Goal: Task Accomplishment & Management: Manage account settings

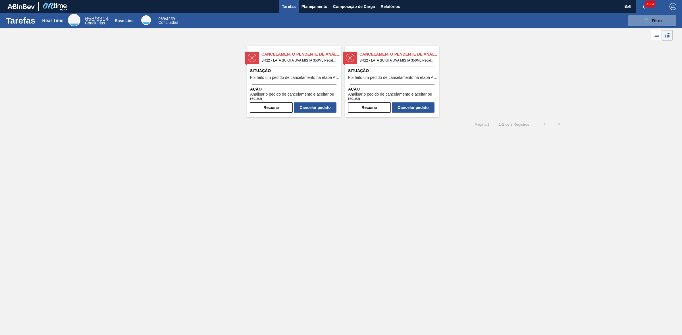
click at [351, 168] on div "Tarefas Real Time 658 / 3314 Concluídas Base Line 989 / 4259 Concluídas 089F7B8…" at bounding box center [341, 161] width 682 height 297
click at [665, 18] on button "089F7B8B-B2A5-4AFE-B5C0-19BA573D28AC Filtro" at bounding box center [652, 20] width 48 height 11
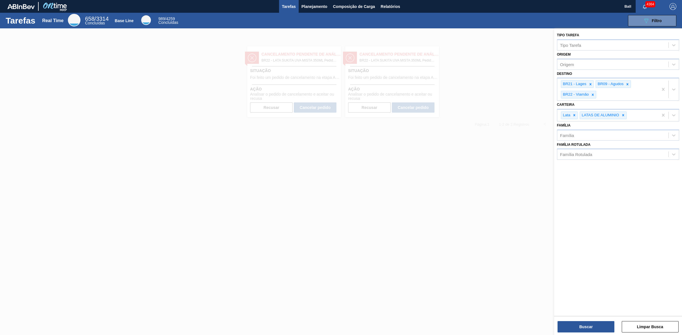
click at [507, 87] on div at bounding box center [341, 195] width 682 height 335
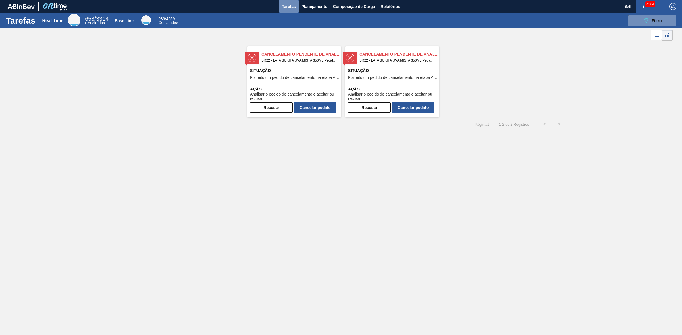
click at [290, 4] on span "Tarefas" at bounding box center [289, 6] width 14 height 7
click at [646, 18] on icon "089F7B8B-B2A5-4AFE-B5C0-19BA573D28AC" at bounding box center [645, 20] width 7 height 7
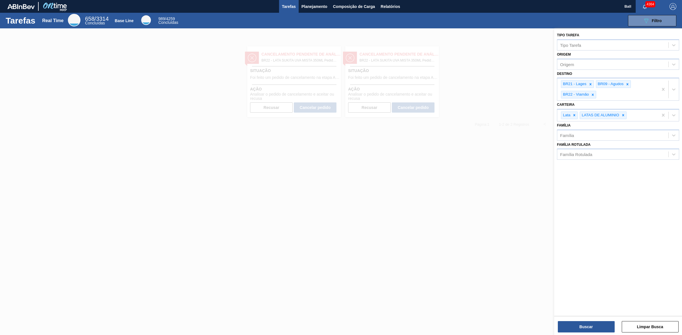
click at [513, 122] on div at bounding box center [341, 195] width 682 height 335
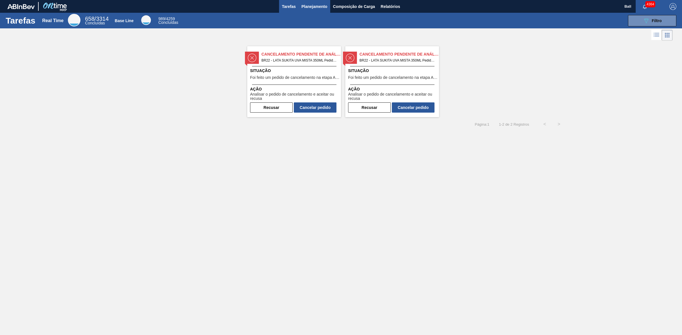
click at [324, 7] on span "Planejamento" at bounding box center [314, 6] width 26 height 7
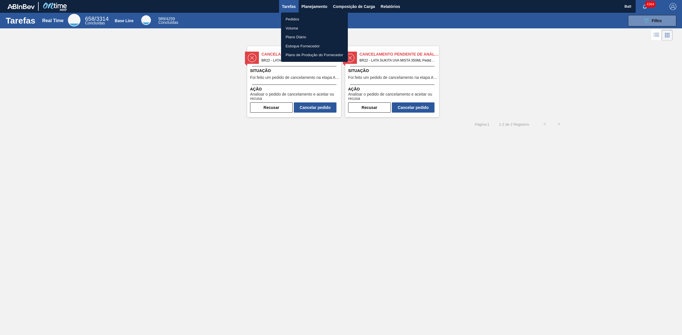
click at [304, 18] on li "Pedidos" at bounding box center [314, 19] width 67 height 9
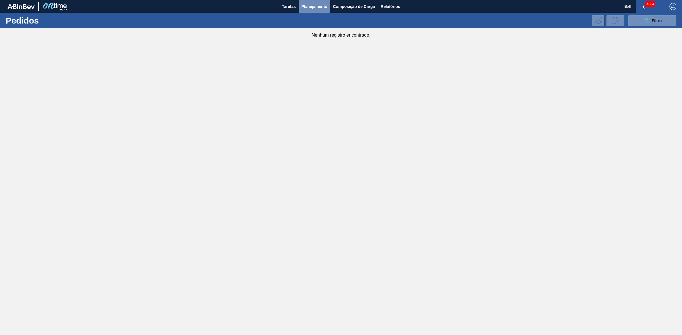
click at [317, 3] on span "Planejamento" at bounding box center [314, 6] width 26 height 7
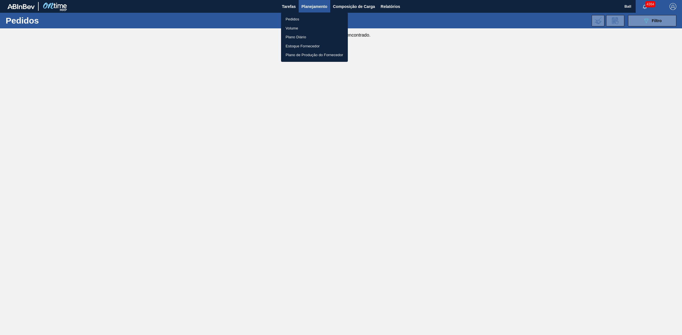
click at [296, 26] on li "Volume" at bounding box center [314, 28] width 67 height 9
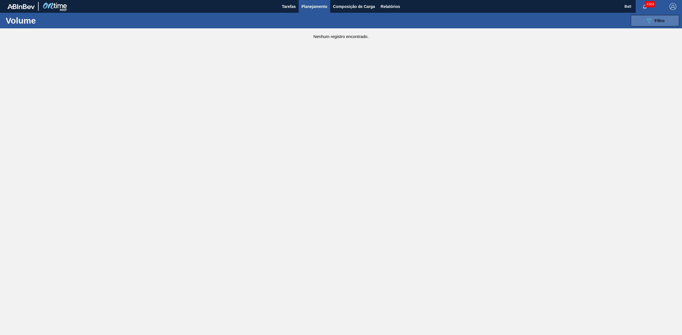
click at [655, 18] on div "089F7B8B-B2A5-4AFE-B5C0-19BA573D28AC Filtro" at bounding box center [654, 20] width 19 height 7
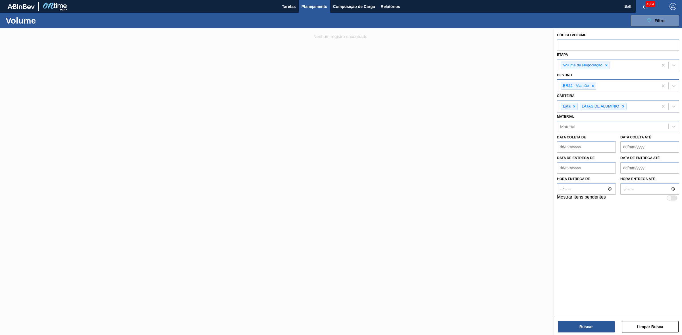
click at [604, 87] on div "BR22 - Viamão" at bounding box center [607, 86] width 101 height 12
type input "lages"
click at [588, 105] on div "BR21 - Lages" at bounding box center [618, 100] width 122 height 11
type input "agudos"
click at [587, 104] on div "BR09 - Agudos" at bounding box center [618, 100] width 122 height 11
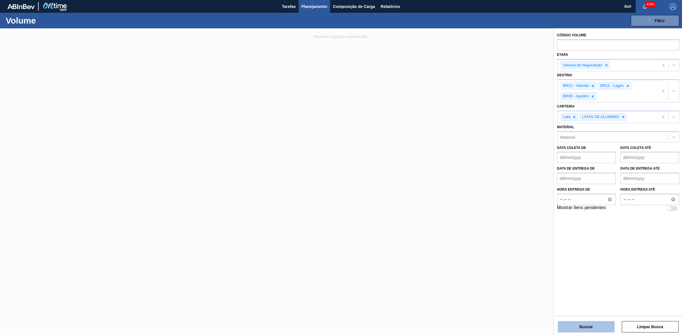
click at [601, 329] on button "Buscar" at bounding box center [585, 326] width 57 height 11
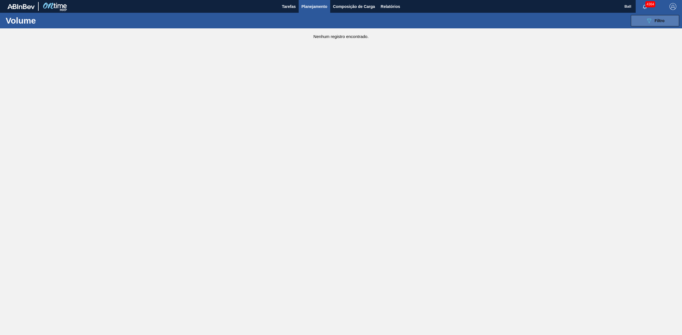
click at [665, 19] on button "089F7B8B-B2A5-4AFE-B5C0-19BA573D28AC Filtro" at bounding box center [654, 20] width 48 height 11
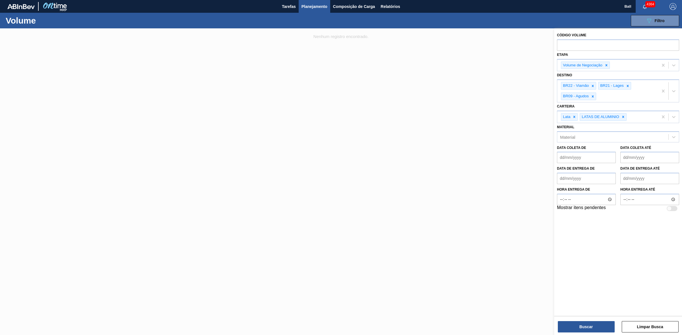
click at [394, 146] on div at bounding box center [341, 195] width 682 height 335
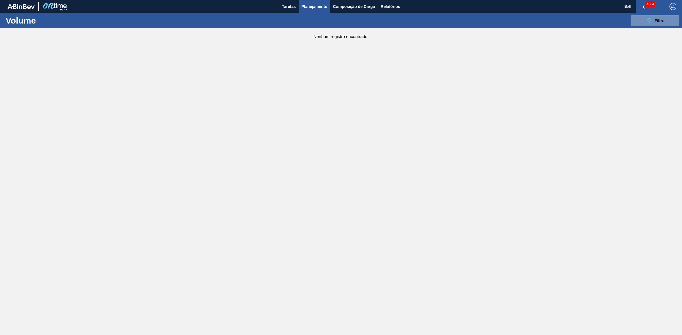
click at [315, 8] on span "Planejamento" at bounding box center [314, 6] width 26 height 7
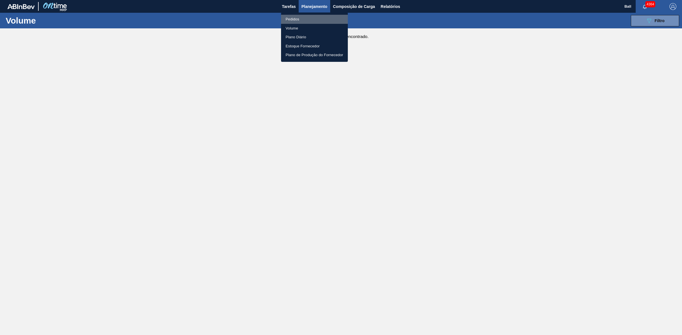
click at [297, 17] on li "Pedidos" at bounding box center [314, 19] width 67 height 9
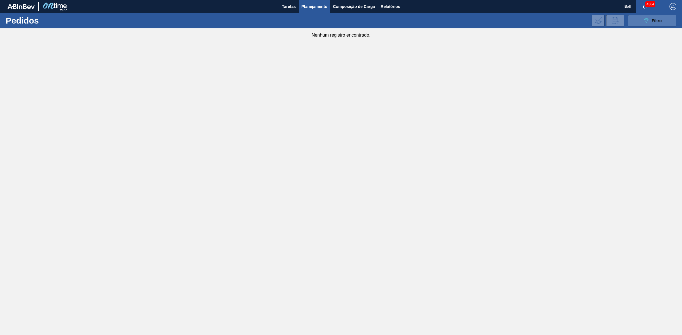
click at [638, 21] on button "089F7B8B-B2A5-4AFE-B5C0-19BA573D28AC Filtro" at bounding box center [652, 20] width 48 height 11
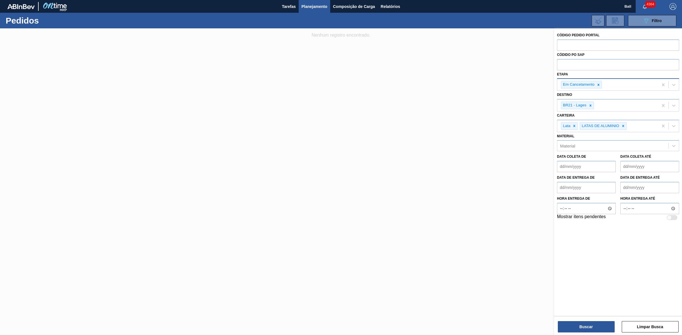
click at [622, 85] on div "Em Cancelamento" at bounding box center [607, 85] width 101 height 12
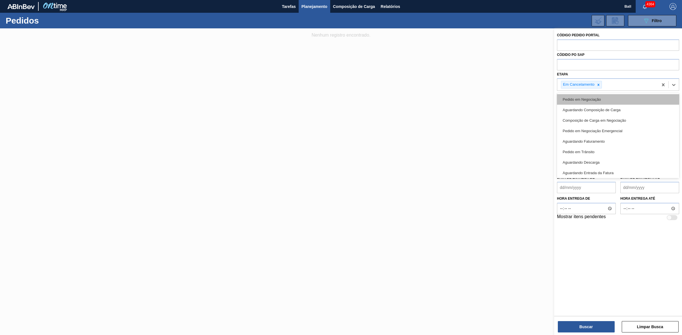
click at [587, 102] on div "Pedido em Negociação" at bounding box center [618, 99] width 122 height 11
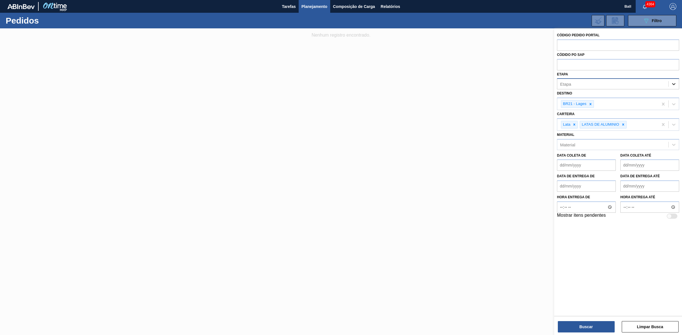
click at [673, 83] on icon at bounding box center [673, 84] width 6 height 6
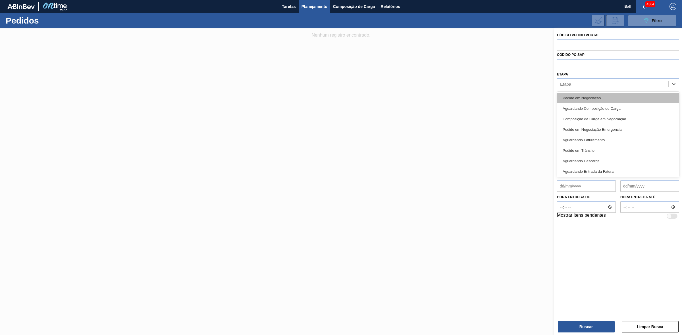
click at [603, 99] on div "Pedido em Negociação" at bounding box center [618, 98] width 122 height 11
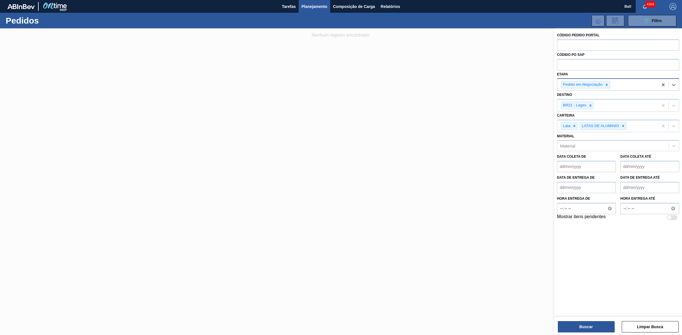
click at [635, 85] on div "Pedido em Negociação" at bounding box center [607, 85] width 101 height 12
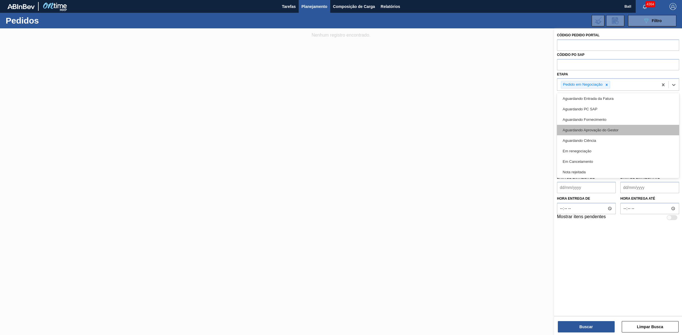
scroll to position [64, 0]
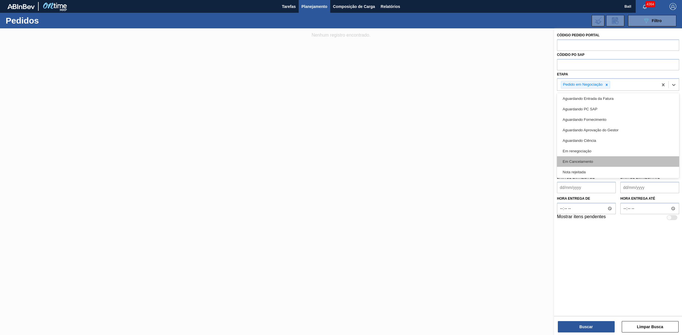
click at [589, 156] on div "Em Cancelamento" at bounding box center [618, 161] width 122 height 11
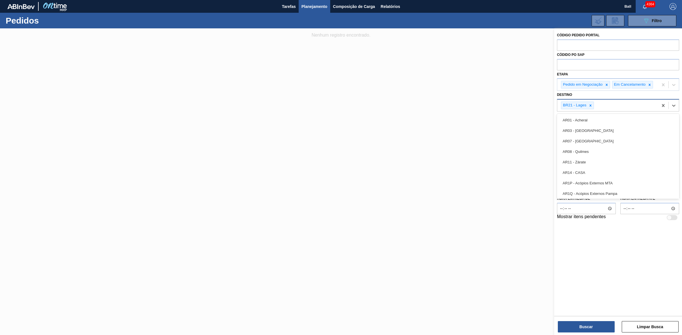
click at [612, 106] on div "BR21 - Lages" at bounding box center [607, 106] width 101 height 12
type input "agud"
type input "viam"
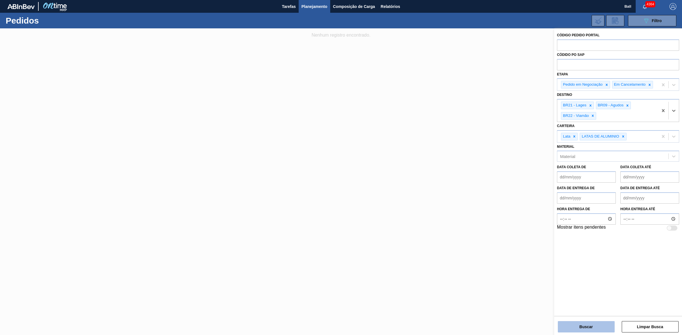
click at [599, 326] on button "Buscar" at bounding box center [585, 326] width 57 height 11
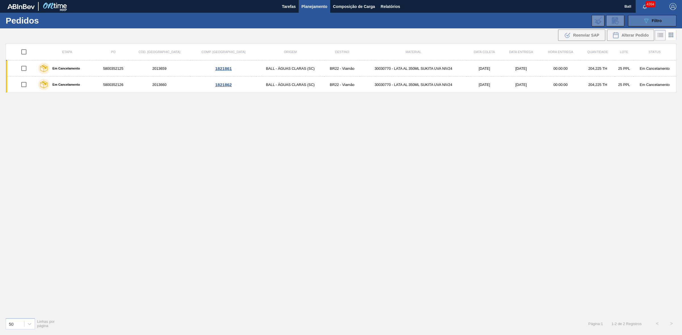
click at [645, 23] on icon "089F7B8B-B2A5-4AFE-B5C0-19BA573D28AC" at bounding box center [645, 20] width 7 height 7
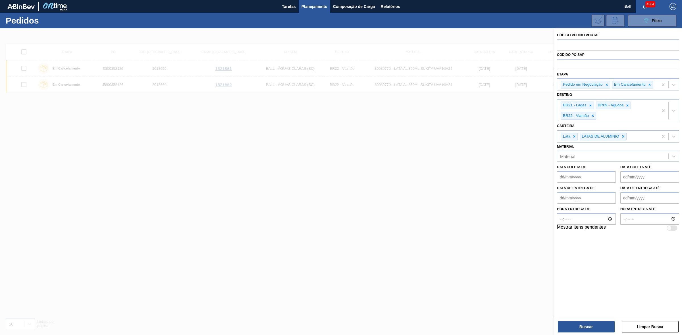
click at [480, 207] on div at bounding box center [341, 195] width 682 height 335
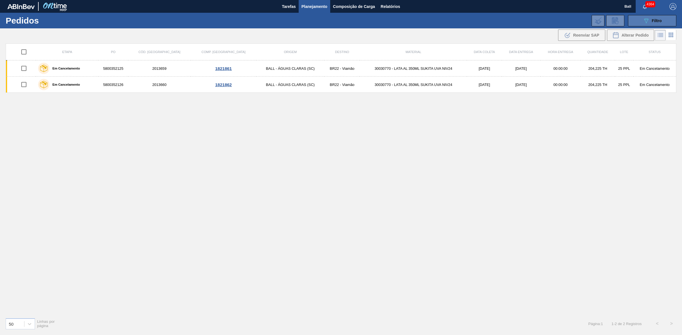
click at [660, 22] on span "Filtro" at bounding box center [656, 20] width 10 height 5
click at [397, 9] on span "Relatórios" at bounding box center [390, 6] width 19 height 7
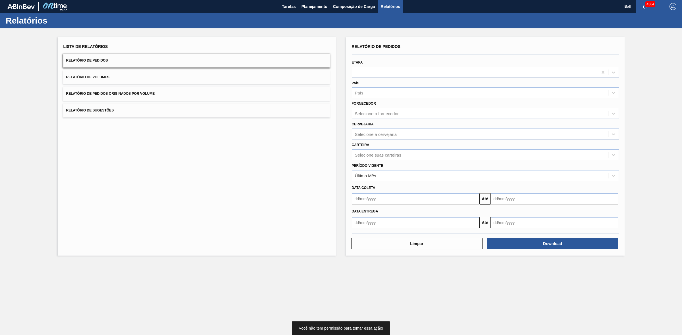
click at [129, 56] on button "Relatório de Pedidos" at bounding box center [196, 61] width 267 height 14
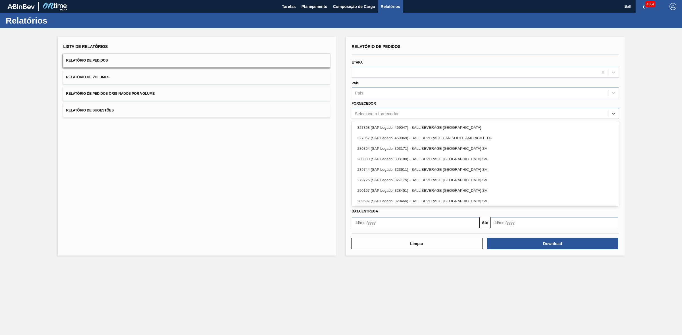
click at [407, 113] on div "Selecione o fornecedor" at bounding box center [480, 114] width 256 height 8
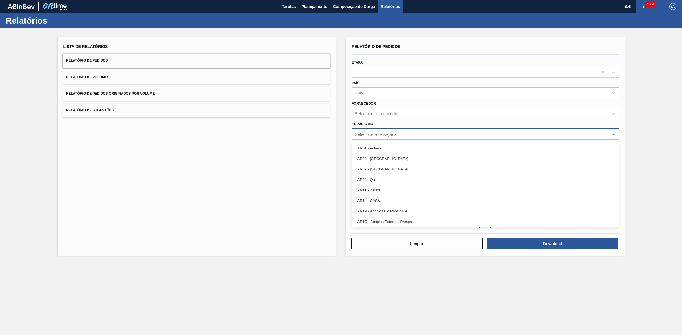
click at [389, 130] on div "Selecione a cervejaria" at bounding box center [480, 134] width 256 height 8
type input "agud"
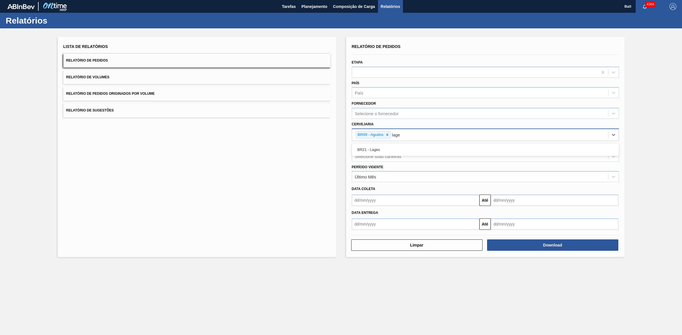
type input "lages"
type input "viam"
click at [397, 156] on div "Selecione suas carteiras" at bounding box center [378, 156] width 46 height 5
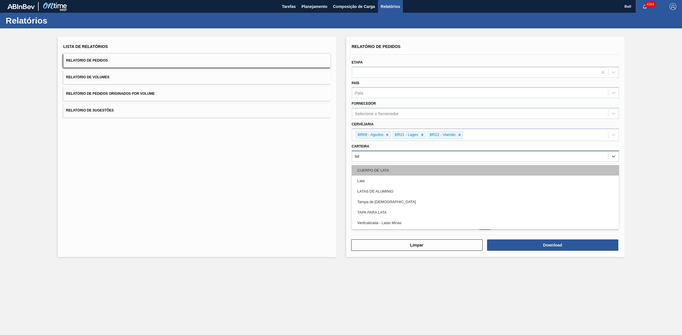
type input "lata"
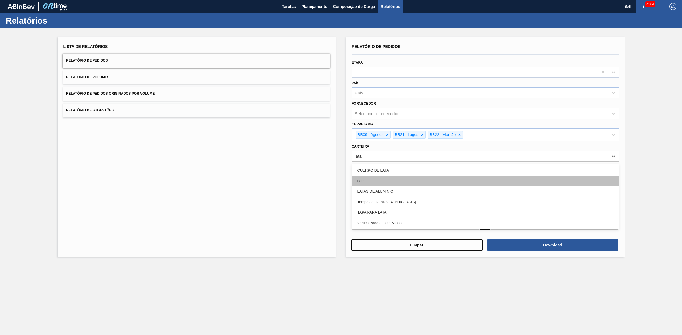
click at [392, 176] on div "Lata" at bounding box center [485, 181] width 267 height 11
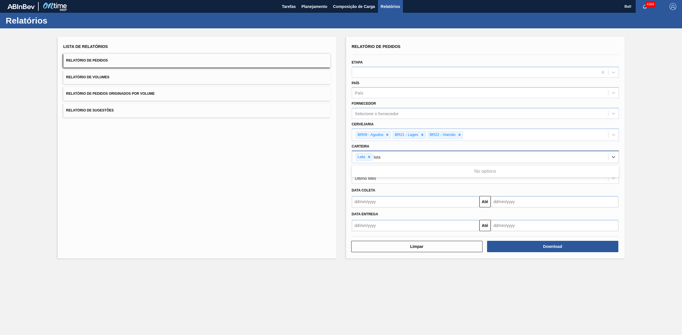
type input "lata"
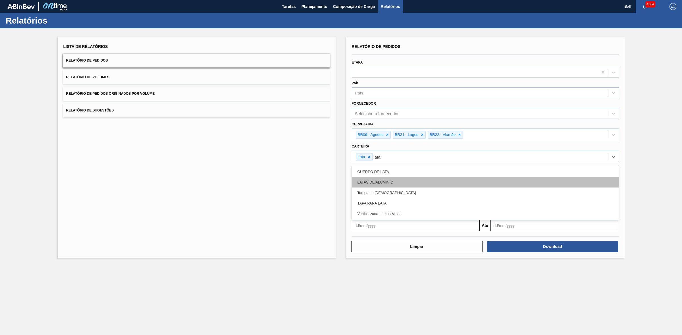
click at [379, 181] on div "LATAS DE ALUMINIO" at bounding box center [485, 182] width 267 height 11
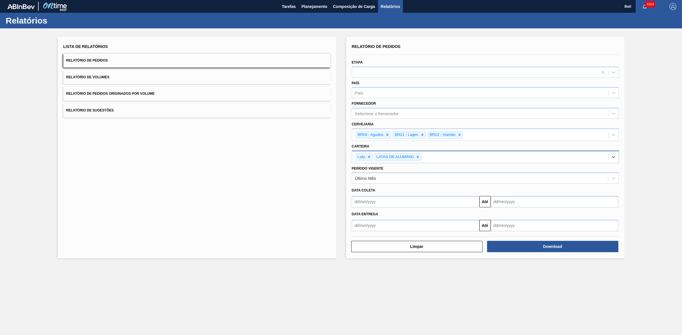
click at [563, 60] on div "Etapa" at bounding box center [485, 67] width 267 height 19
click at [560, 68] on div at bounding box center [475, 72] width 246 height 8
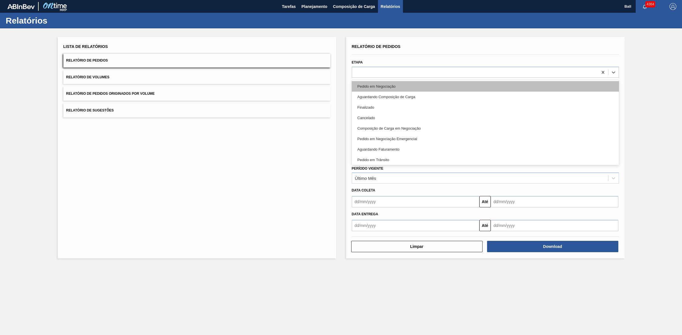
click at [409, 84] on div "Pedido em Negociação" at bounding box center [485, 86] width 267 height 11
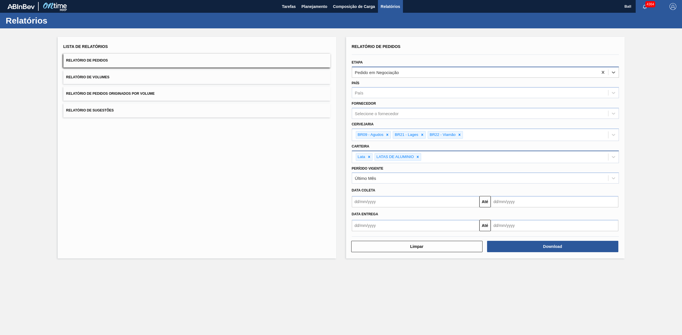
click at [419, 73] on div "Pedido em Negociação" at bounding box center [475, 72] width 246 height 8
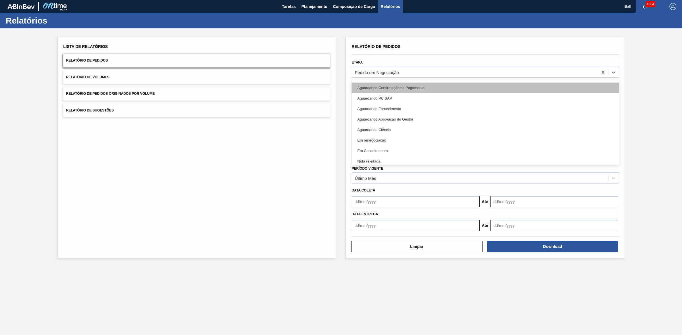
scroll to position [127, 0]
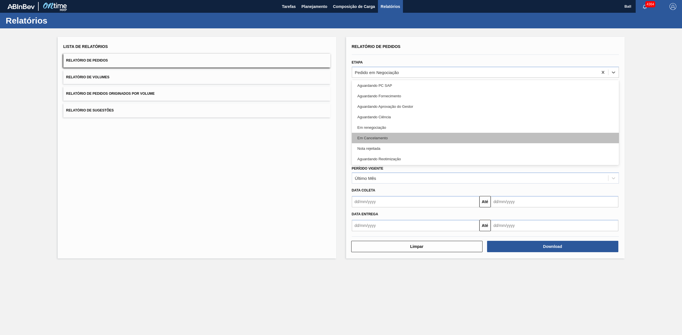
click at [400, 139] on div "Em Cancelamento" at bounding box center [485, 138] width 267 height 11
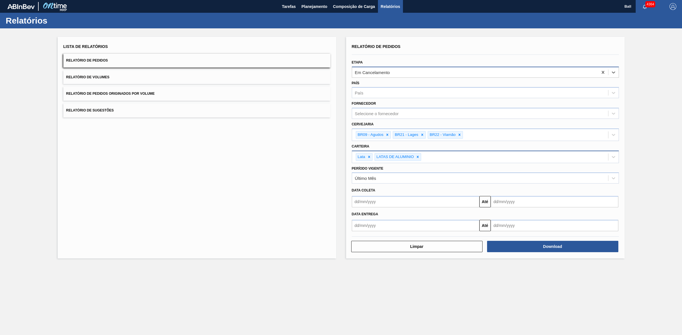
click at [450, 75] on div "Em Cancelamento" at bounding box center [475, 72] width 246 height 8
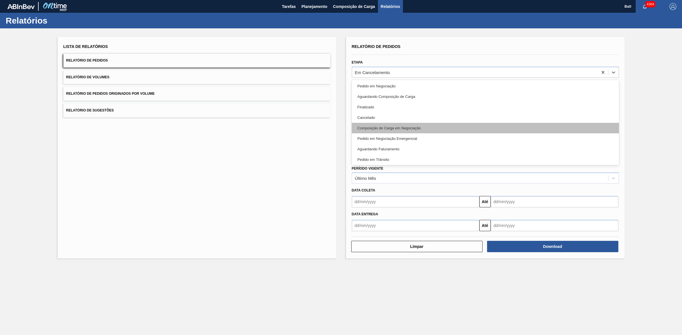
scroll to position [0, 0]
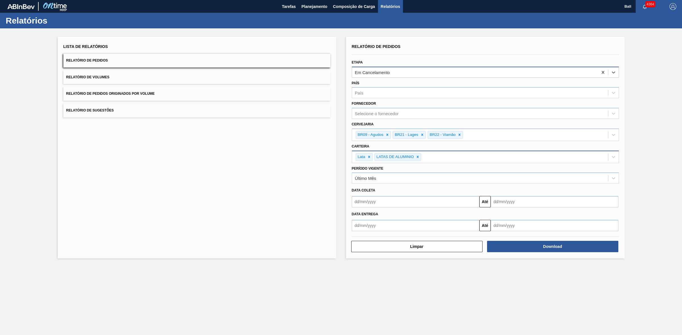
click at [409, 73] on div "Em Cancelamento" at bounding box center [475, 72] width 246 height 8
click at [602, 70] on icon at bounding box center [603, 73] width 6 height 6
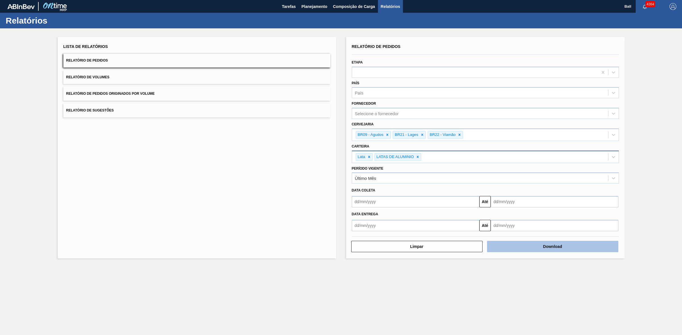
click at [580, 248] on button "Download" at bounding box center [552, 246] width 131 height 11
click at [114, 76] on button "Relatório de Volumes" at bounding box center [196, 77] width 267 height 14
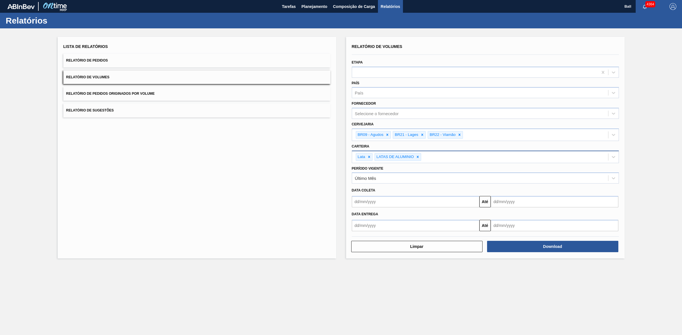
click at [143, 77] on button "Relatório de Volumes" at bounding box center [196, 77] width 267 height 14
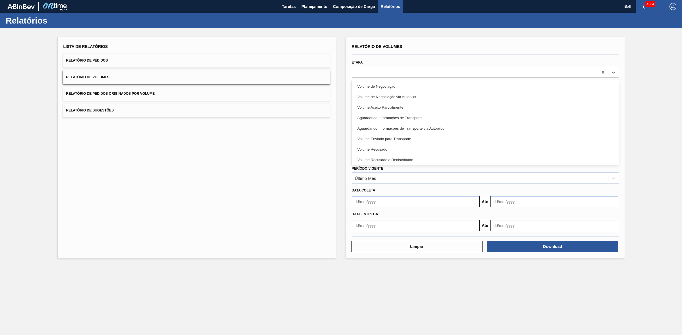
click at [383, 72] on div at bounding box center [475, 72] width 246 height 8
click at [278, 181] on div "Lista de Relatórios Relatório de Pedidos Relatório de Volumes Relatório de Pedi…" at bounding box center [197, 148] width 278 height 222
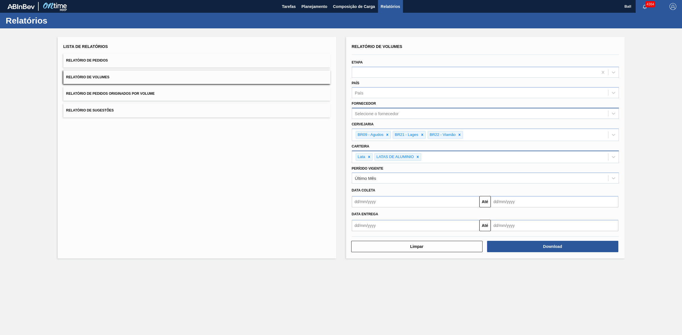
click at [434, 117] on div "Selecione o fornecedor" at bounding box center [480, 114] width 256 height 8
click at [566, 247] on button "Download" at bounding box center [552, 246] width 131 height 11
click at [655, 75] on div "Lista de Relatórios Relatório de Pedidos Relatório de Volumes Relatório de Pedi…" at bounding box center [341, 146] width 682 height 237
click at [313, 5] on span "Planejamento" at bounding box center [314, 6] width 26 height 7
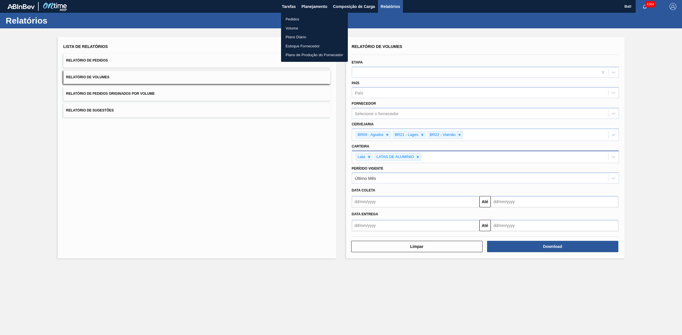
click at [294, 16] on li "Pedidos" at bounding box center [314, 19] width 67 height 9
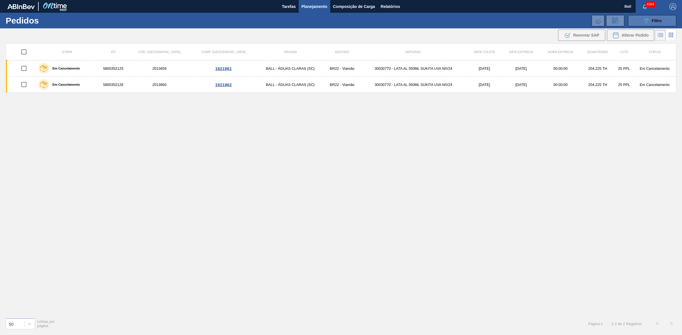
click at [657, 21] on span "Filtro" at bounding box center [656, 20] width 10 height 5
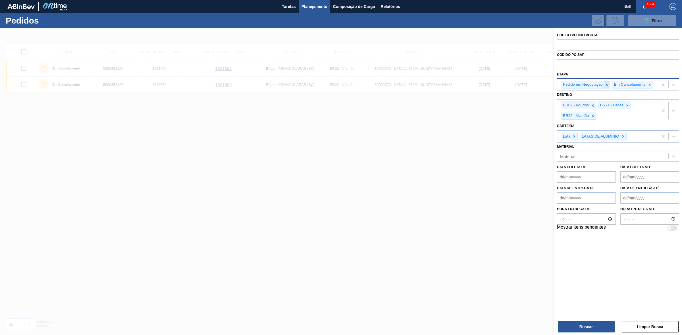
click at [606, 85] on icon at bounding box center [606, 85] width 2 height 2
click at [670, 84] on icon at bounding box center [673, 85] width 6 height 6
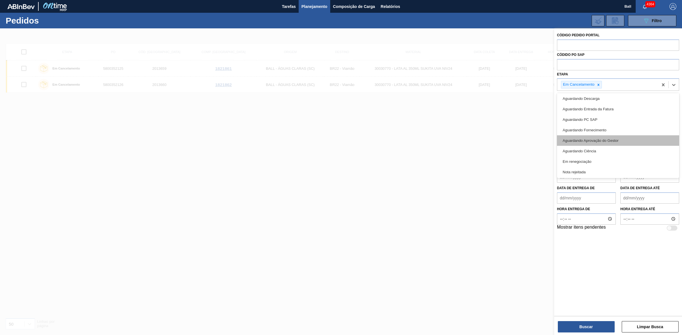
scroll to position [64, 0]
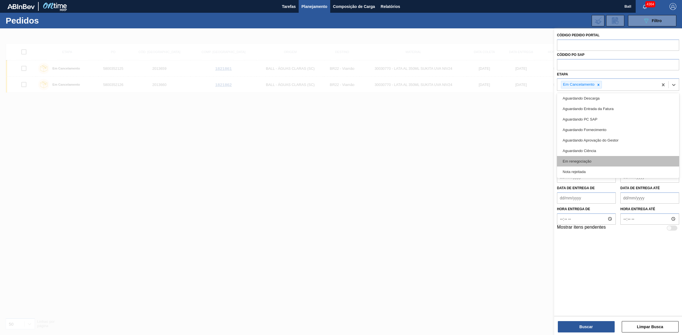
click at [587, 156] on div "Em renegociação" at bounding box center [618, 161] width 122 height 11
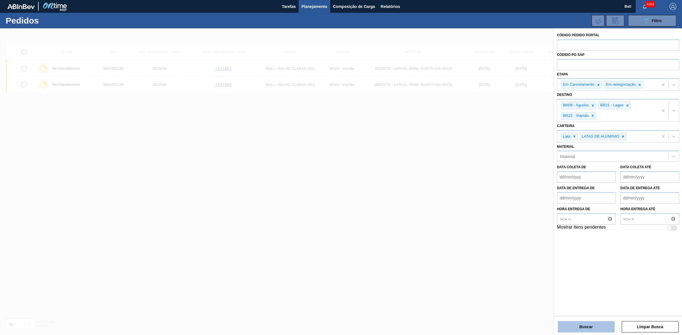
click at [594, 328] on button "Buscar" at bounding box center [585, 326] width 57 height 11
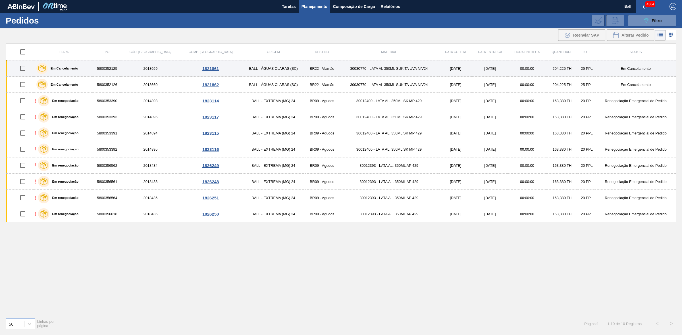
click at [89, 66] on div "Em Cancelamento" at bounding box center [63, 68] width 57 height 14
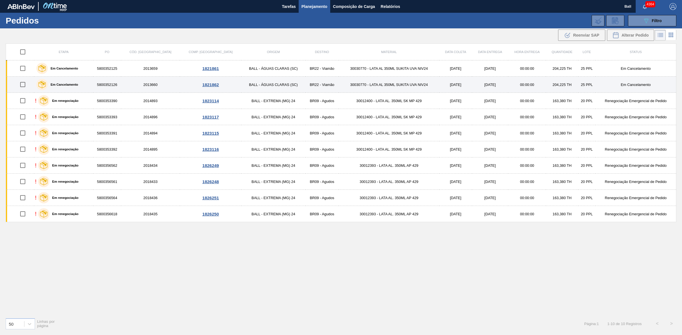
click at [89, 82] on div "Em Cancelamento" at bounding box center [63, 85] width 57 height 14
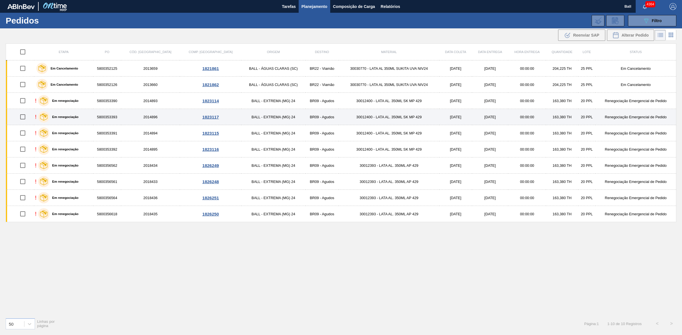
drag, startPoint x: 92, startPoint y: 103, endPoint x: 91, endPoint y: 110, distance: 7.2
click at [92, 103] on div "! Em renegociação" at bounding box center [63, 101] width 57 height 14
click at [89, 114] on div "! Em renegociação" at bounding box center [63, 117] width 57 height 14
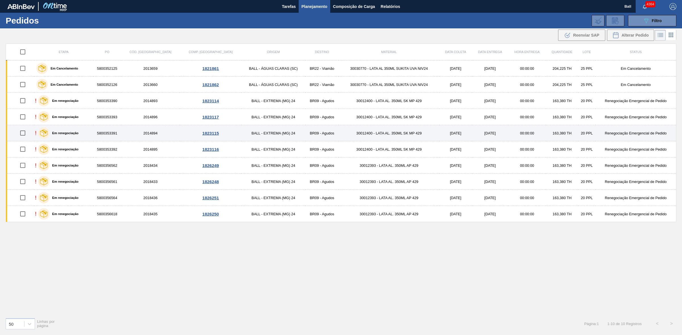
click at [85, 138] on div "! Em renegociação" at bounding box center [63, 133] width 57 height 14
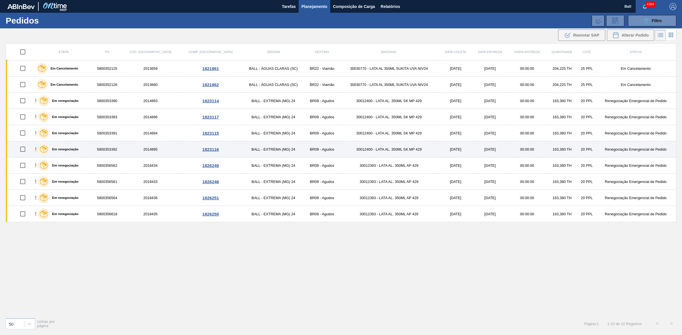
click at [92, 151] on div "! Em renegociação" at bounding box center [63, 149] width 57 height 14
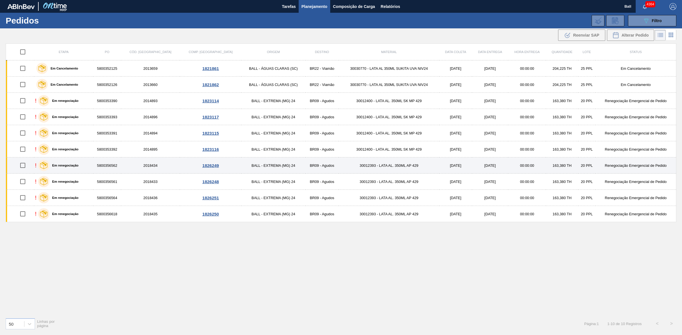
click at [92, 166] on div "! Em renegociação" at bounding box center [63, 165] width 57 height 14
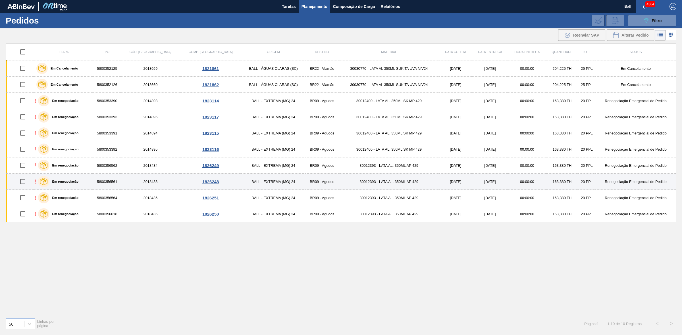
click at [92, 183] on div "! Em renegociação" at bounding box center [63, 182] width 57 height 14
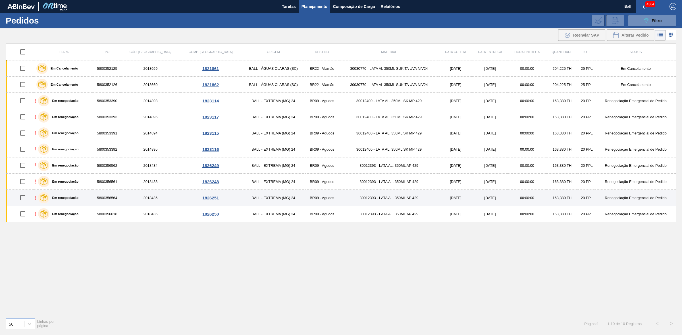
click at [89, 198] on div "! Em renegociação" at bounding box center [63, 198] width 57 height 14
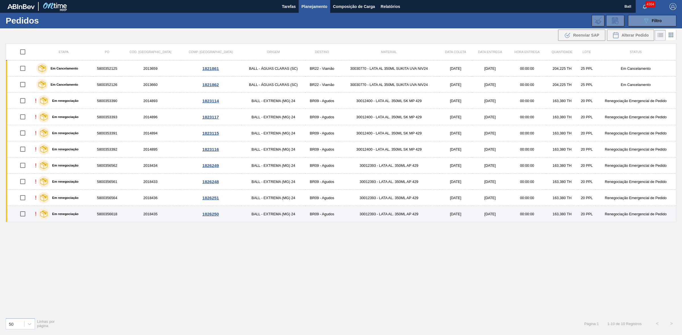
click at [90, 214] on div "! Em renegociação" at bounding box center [63, 214] width 57 height 14
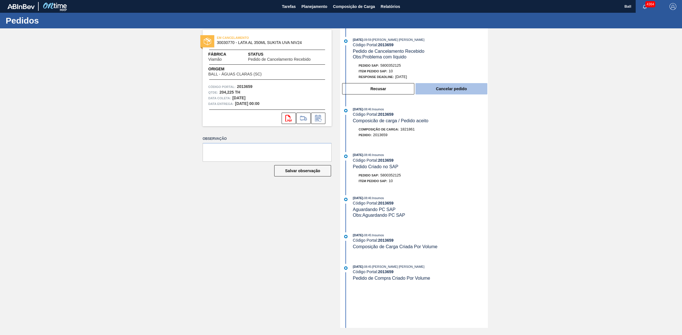
click at [451, 91] on button "Cancelar pedido" at bounding box center [451, 88] width 72 height 11
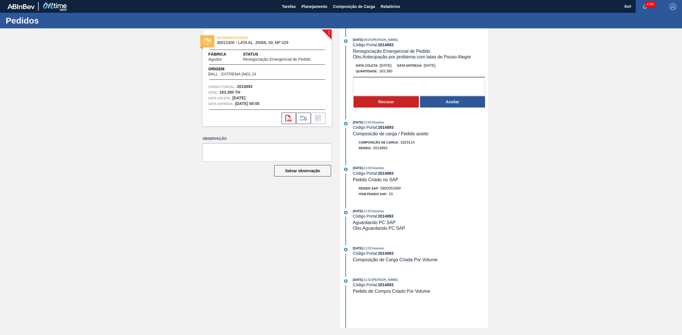
click at [429, 81] on textarea at bounding box center [419, 86] width 132 height 19
click at [394, 190] on span "5800353390" at bounding box center [390, 188] width 20 height 4
copy span "5800353390"
click at [426, 80] on textarea at bounding box center [419, 86] width 132 height 19
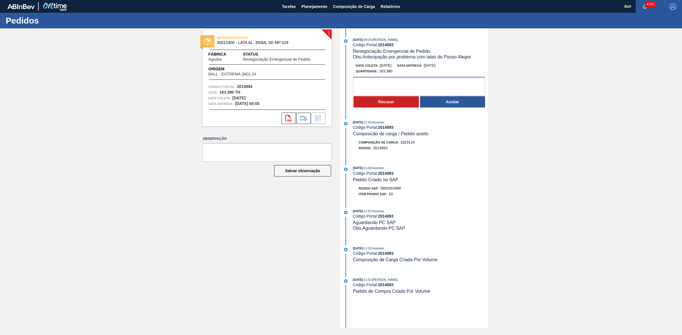
click at [381, 83] on textarea at bounding box center [419, 86] width 132 height 19
drag, startPoint x: 360, startPoint y: 83, endPoint x: 346, endPoint y: 84, distance: 13.7
click at [348, 85] on div "ok, RISCO DE FURO DEVIDO A AJUSTES EM D0 Recusar Aceitar" at bounding box center [414, 92] width 146 height 31
type textarea "OK, RISCO DE FURO DEVIDO A AJUSTES EM D0"
click at [438, 77] on div "Data coleta: 28/08/2025 Data entrega: 29/08/2025 Quantidade : 163,380 OK, RISCO…" at bounding box center [414, 85] width 146 height 45
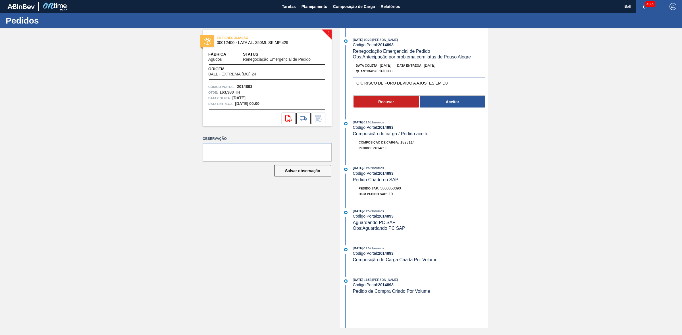
click at [435, 84] on textarea "OK, RISCO DE FURO DEVIDO A AJUSTES EM D0" at bounding box center [419, 86] width 132 height 19
click at [467, 106] on button "Aceitar" at bounding box center [452, 101] width 65 height 11
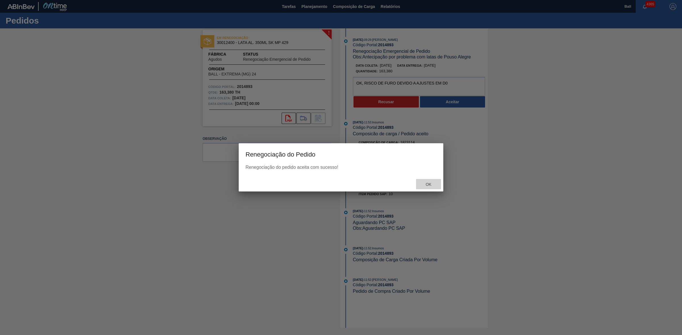
click at [427, 183] on span "Ok" at bounding box center [428, 184] width 15 height 5
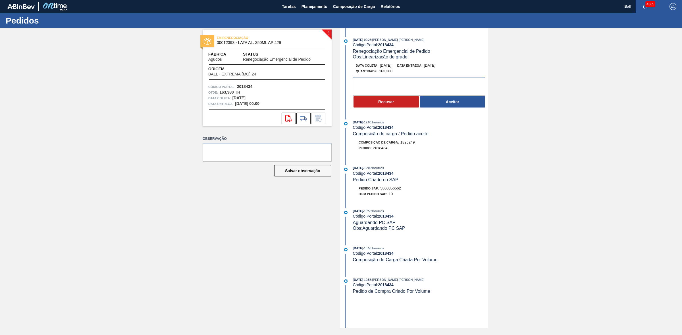
click at [395, 80] on textarea at bounding box center [419, 86] width 132 height 19
click at [418, 92] on textarea at bounding box center [419, 86] width 132 height 19
paste textarea "OK PARA POSTERGAR 03/09/2025"
type textarea "OK PARA POSTERGAR 03/09/2025"
click at [444, 104] on button "Aceitar" at bounding box center [452, 101] width 65 height 11
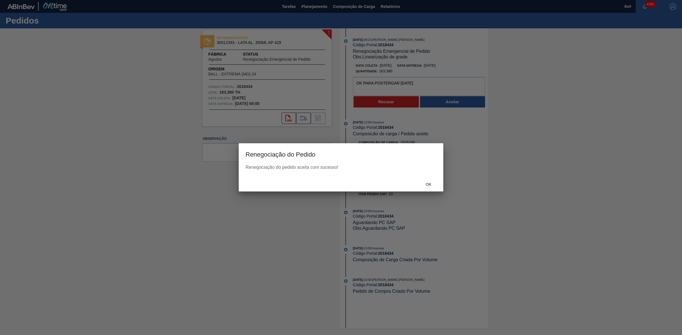
click at [429, 179] on div "Ok" at bounding box center [428, 184] width 25 height 11
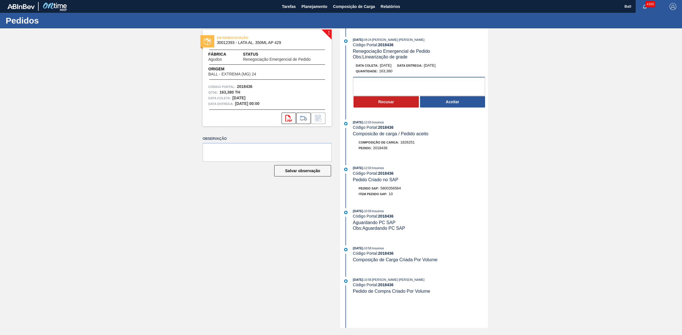
click at [425, 81] on textarea at bounding box center [419, 86] width 132 height 19
paste textarea "OK PARA POSTERGAR [DATE]"
type textarea "OK PARA POSTERGAR [DATE]"
click at [450, 105] on button "Aceitar" at bounding box center [452, 101] width 65 height 11
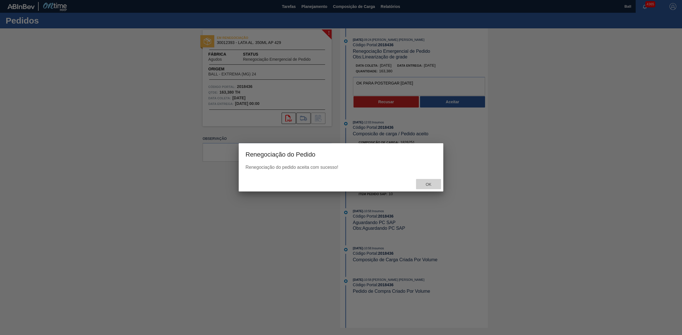
click at [429, 182] on span "Ok" at bounding box center [428, 184] width 15 height 5
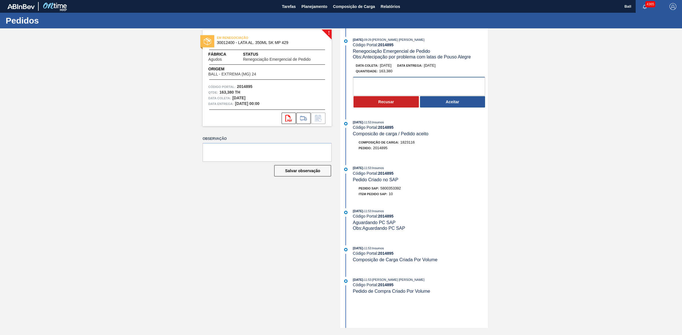
click at [409, 85] on textarea at bounding box center [419, 86] width 132 height 19
paste textarea "OK, RISCO DE FURO DEVIDO A AJUSTES EM D0"
type textarea "OK, RISCO DE FURO DEVIDO A AJUSTES EM D0"
click at [452, 98] on button "Aceitar" at bounding box center [452, 101] width 65 height 11
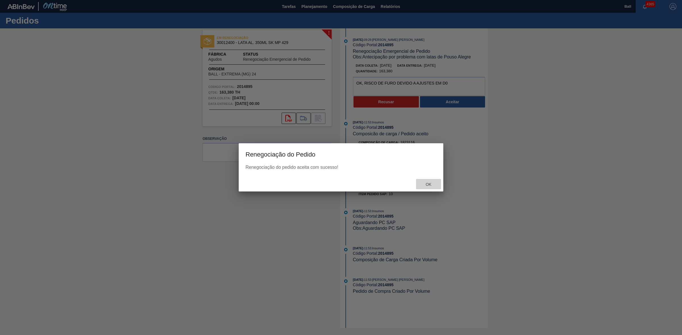
click at [430, 185] on span "Ok" at bounding box center [428, 184] width 15 height 5
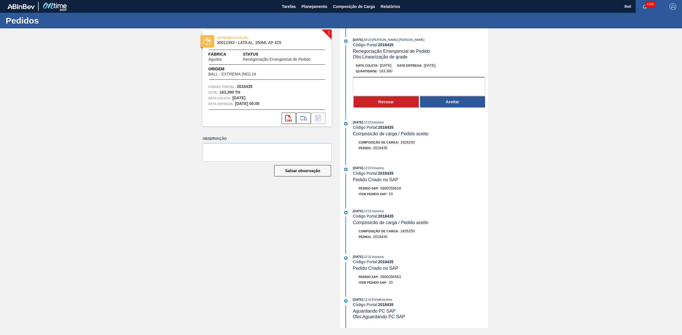
click at [429, 85] on textarea at bounding box center [419, 86] width 132 height 19
paste textarea "OK PARA POSTERGAR [DATE]"
type textarea "OK PARA POSTERGAR [DATE]"
click at [449, 102] on button "Aceitar" at bounding box center [452, 101] width 65 height 11
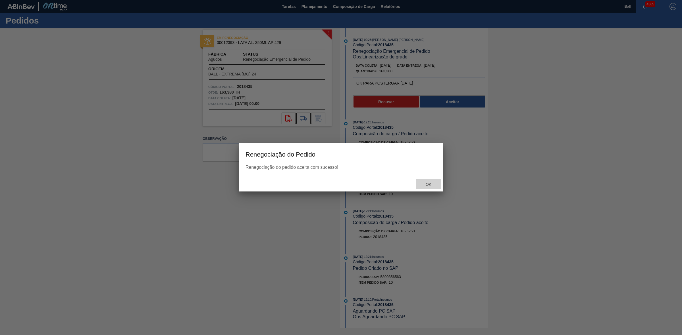
click at [425, 182] on span "Ok" at bounding box center [428, 184] width 15 height 5
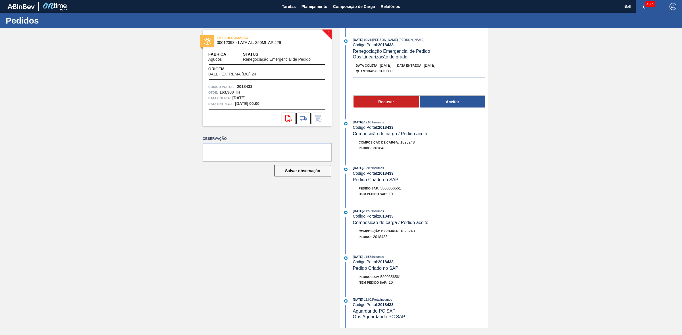
click at [424, 85] on textarea at bounding box center [419, 86] width 132 height 19
paste textarea "OK PARA POSTERGAR [DATE]"
type textarea "OK PARA POSTERGAR [DATE]"
click at [456, 105] on button "Aceitar" at bounding box center [452, 101] width 65 height 11
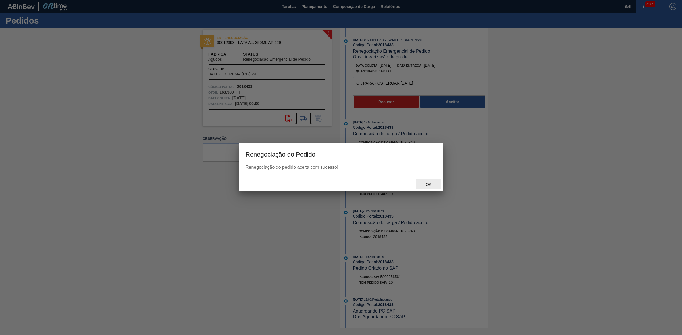
click at [428, 187] on div "Ok" at bounding box center [428, 184] width 25 height 11
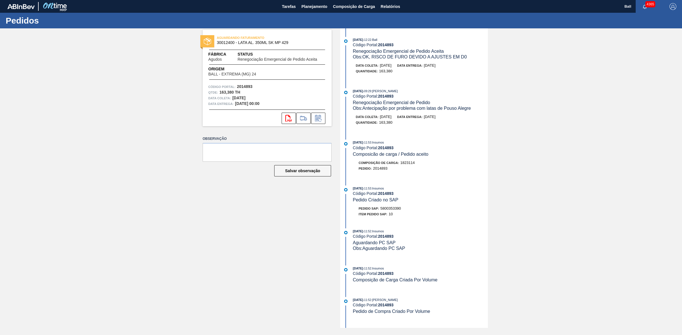
click at [398, 57] on span "Obs: OK, RISCO DE FURO DEVIDO A AJUSTES EM D0" at bounding box center [410, 57] width 114 height 5
drag, startPoint x: 391, startPoint y: 57, endPoint x: 366, endPoint y: 61, distance: 25.6
click at [391, 57] on span "Obs: OK, RISCO DE FURO DEVIDO A AJUSTES EM D0" at bounding box center [410, 57] width 114 height 5
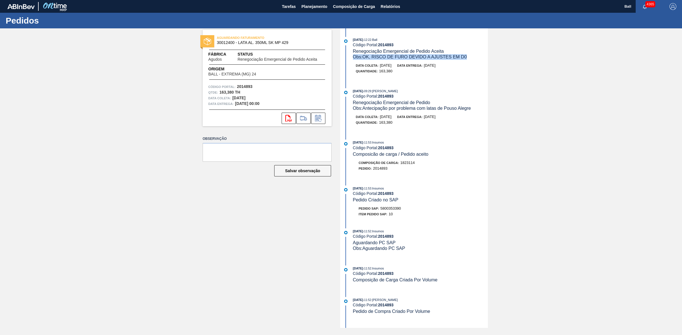
click at [365, 59] on span "Obs: OK, RISCO DE FURO DEVIDO A AJUSTES EM D0" at bounding box center [410, 57] width 114 height 5
drag, startPoint x: 365, startPoint y: 58, endPoint x: 462, endPoint y: 58, distance: 97.1
click at [474, 58] on div "Obs: OK, RISCO DE FURO DEVIDO A AJUSTES EM D0" at bounding box center [420, 57] width 135 height 6
copy span "OK, RISCO DE FURO DEVIDO A AJUSTES EM D0"
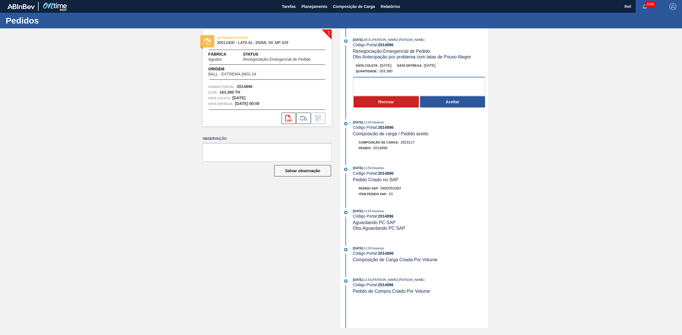
click at [414, 87] on textarea at bounding box center [419, 86] width 132 height 19
click at [369, 82] on textarea at bounding box center [419, 86] width 132 height 19
paste textarea "OK, RISCO DE FURO DEVIDO A AJUSTES EM D0"
type textarea "OK, RISCO DE FURO DEVIDO A AJUSTES EM D0"
click at [449, 102] on button "Aceitar" at bounding box center [452, 101] width 65 height 11
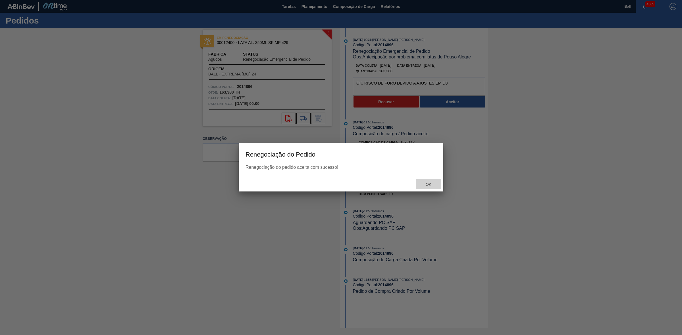
click at [428, 186] on span "Ok" at bounding box center [428, 184] width 15 height 5
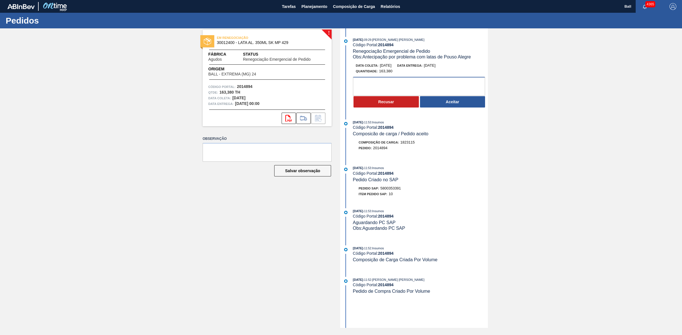
click at [444, 89] on textarea at bounding box center [419, 86] width 132 height 19
paste textarea "OK, RISCO DE FURO DEVIDO A AJUSTES EM D0"
type textarea "OK, RISCO DE FURO DEVIDO A AJUSTES EM D0"
click at [444, 101] on button "Aceitar" at bounding box center [452, 101] width 65 height 11
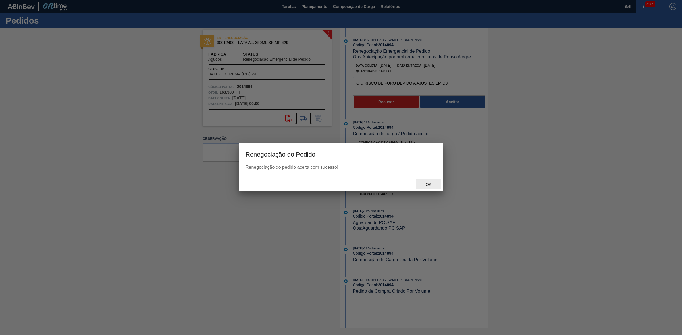
click at [427, 184] on span "Ok" at bounding box center [428, 184] width 15 height 5
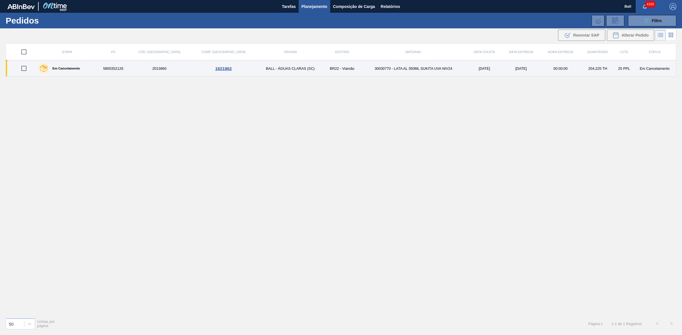
click at [95, 70] on div "Em Cancelamento" at bounding box center [67, 68] width 61 height 14
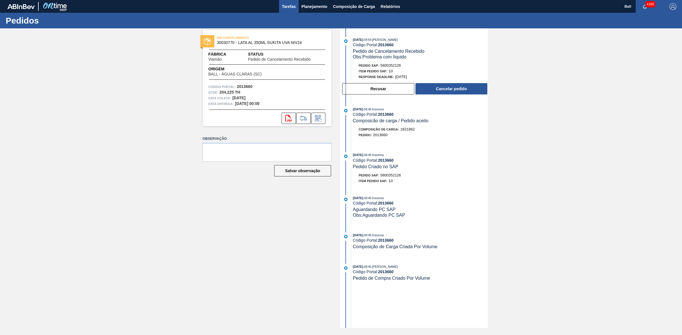
click at [287, 7] on span "Tarefas" at bounding box center [289, 6] width 14 height 7
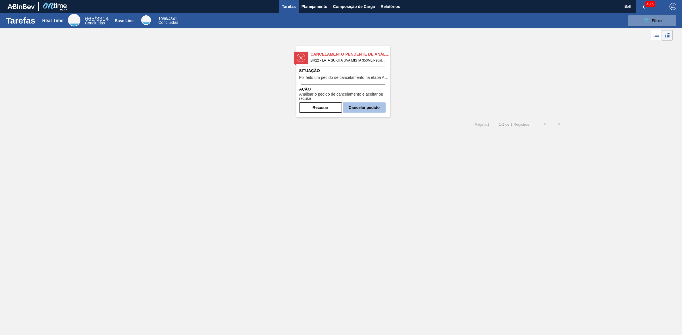
click at [362, 106] on button "Cancelar pedido" at bounding box center [364, 108] width 43 height 10
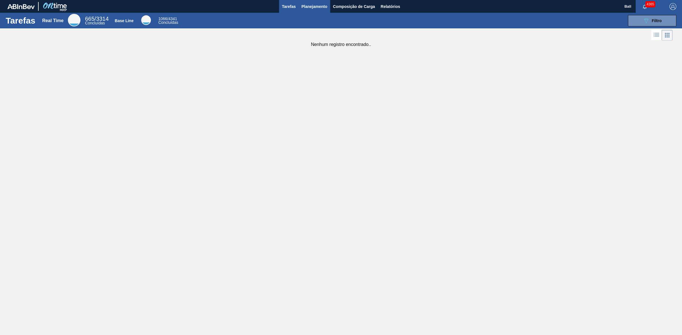
click at [319, 5] on span "Planejamento" at bounding box center [314, 6] width 26 height 7
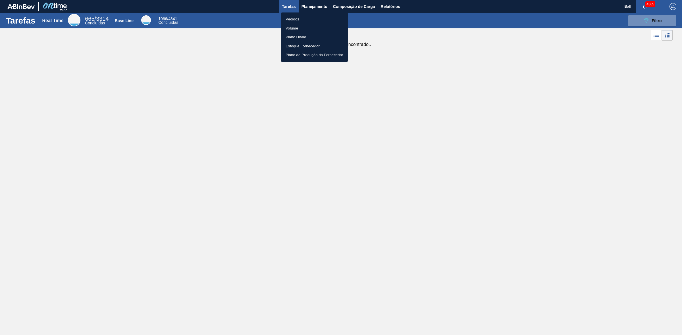
click at [305, 26] on li "Volume" at bounding box center [314, 28] width 67 height 9
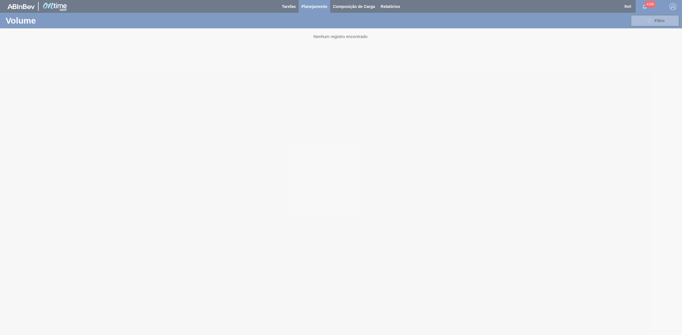
click at [318, 9] on div at bounding box center [341, 167] width 682 height 335
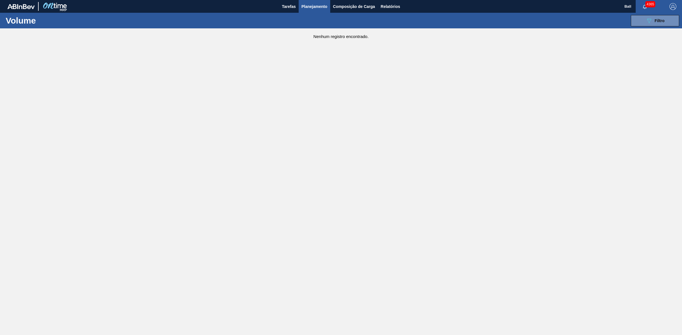
click at [469, 155] on main "Tarefas Planejamento Composição de Carga Relatórios Ball 4365 Marcar todas como…" at bounding box center [341, 167] width 682 height 335
click at [322, 10] on button "Planejamento" at bounding box center [314, 6] width 32 height 13
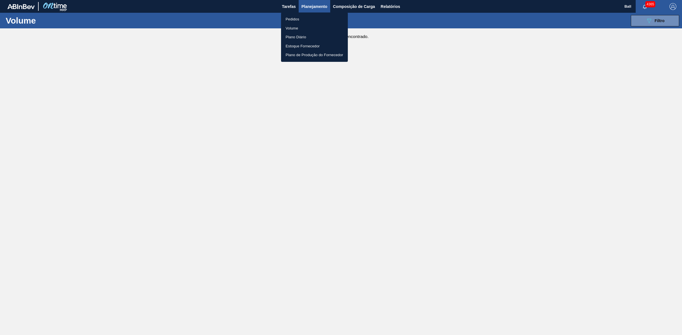
click at [323, 19] on li "Pedidos" at bounding box center [314, 19] width 67 height 9
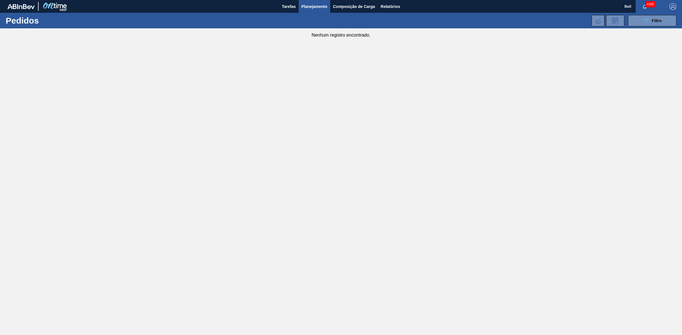
click at [670, 11] on button "button" at bounding box center [672, 6] width 18 height 13
click at [608, 83] on div at bounding box center [341, 167] width 682 height 335
click at [641, 21] on button "089F7B8B-B2A5-4AFE-B5C0-19BA573D28AC Filtro" at bounding box center [652, 20] width 48 height 11
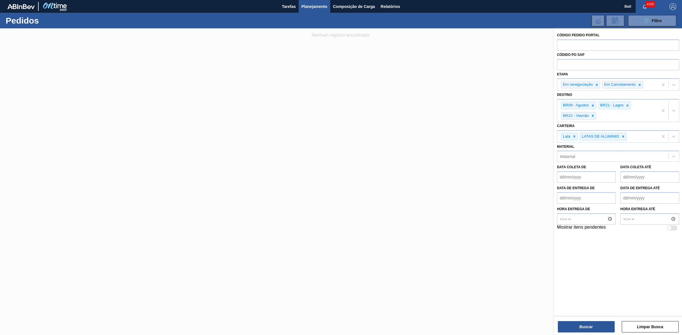
click at [475, 123] on div at bounding box center [341, 195] width 682 height 335
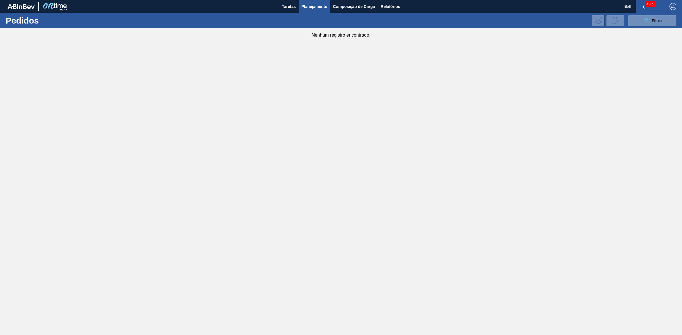
click at [373, 281] on main "Tarefas Planejamento Composição de Carga Relatórios Ball 4365 Marcar todas como…" at bounding box center [341, 167] width 682 height 335
